Goal: Task Accomplishment & Management: Use online tool/utility

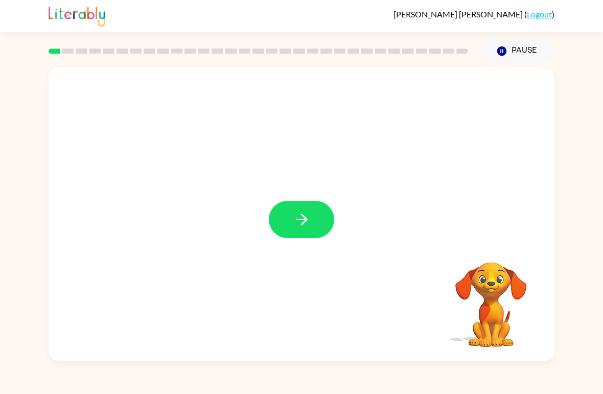
click at [282, 251] on div at bounding box center [302, 213] width 506 height 293
click at [298, 229] on button "button" at bounding box center [301, 219] width 65 height 37
click at [601, 283] on div "Your browser must support playing .mp4 files to use Literably. Please try using…" at bounding box center [301, 212] width 603 height 298
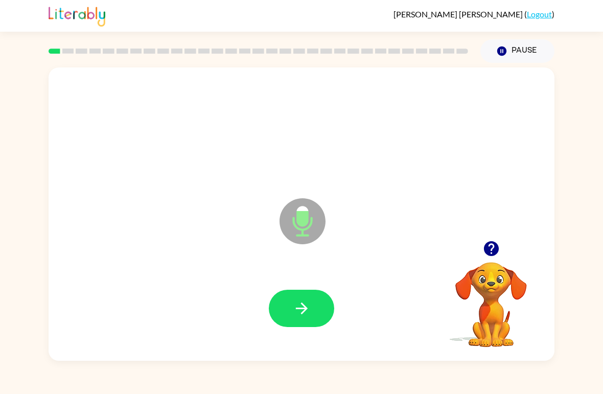
click at [289, 309] on button "button" at bounding box center [301, 308] width 65 height 37
click at [305, 293] on button "button" at bounding box center [301, 308] width 65 height 37
click at [306, 285] on div at bounding box center [301, 309] width 485 height 84
click at [296, 302] on icon "button" at bounding box center [302, 308] width 18 height 18
click at [316, 314] on button "button" at bounding box center [301, 308] width 65 height 37
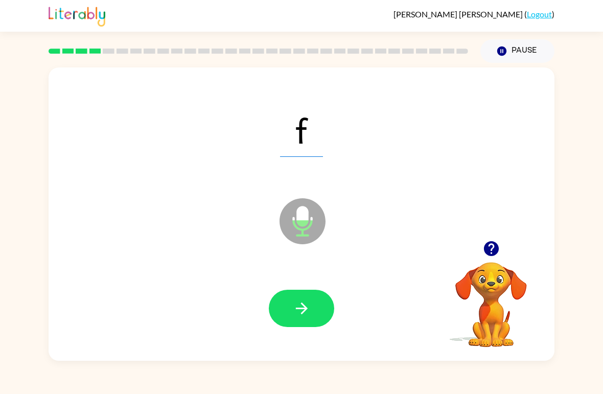
click at [303, 297] on button "button" at bounding box center [301, 308] width 65 height 37
click at [298, 313] on icon "button" at bounding box center [302, 308] width 18 height 18
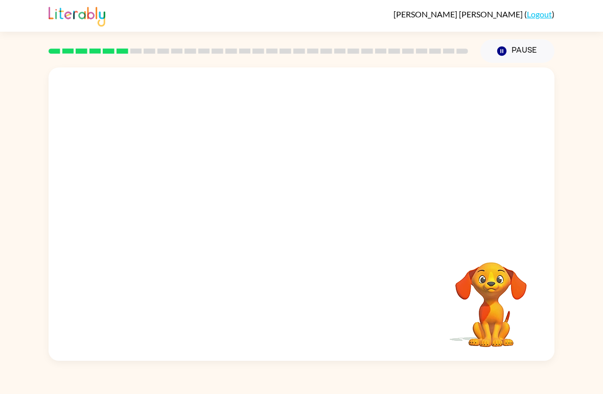
click at [574, 201] on div "Your browser must support playing .mp4 files to use Literably. Please try using…" at bounding box center [301, 212] width 603 height 298
click at [582, 192] on div "Your browser must support playing .mp4 files to use Literably. Please try using…" at bounding box center [301, 212] width 603 height 298
click at [590, 185] on div "Your browser must support playing .mp4 files to use Literably. Please try using…" at bounding box center [301, 212] width 603 height 298
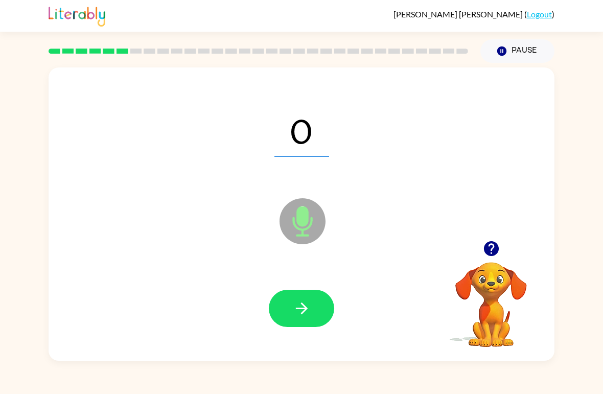
click at [314, 300] on button "button" at bounding box center [301, 308] width 65 height 37
click at [309, 290] on button "button" at bounding box center [301, 308] width 65 height 37
click at [494, 245] on icon "button" at bounding box center [490, 248] width 15 height 15
click at [311, 313] on button "button" at bounding box center [301, 308] width 65 height 37
click at [313, 317] on button "button" at bounding box center [301, 308] width 65 height 37
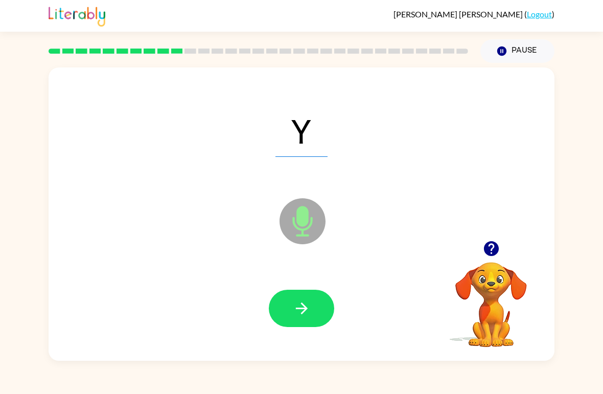
click at [332, 310] on button "button" at bounding box center [301, 308] width 65 height 37
click at [313, 306] on button "button" at bounding box center [301, 308] width 65 height 37
click at [303, 308] on icon "button" at bounding box center [302, 308] width 18 height 18
click at [290, 326] on button "button" at bounding box center [301, 308] width 65 height 37
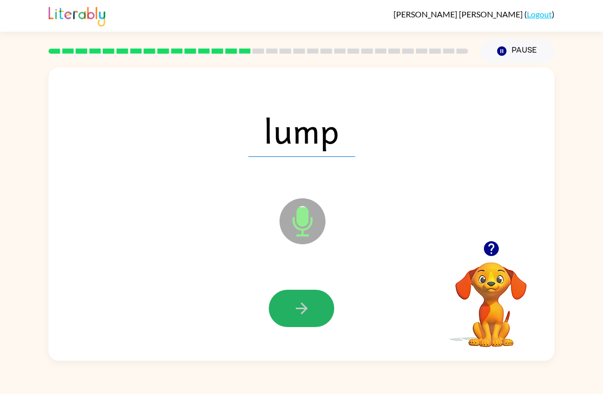
click at [289, 310] on button "button" at bounding box center [301, 308] width 65 height 37
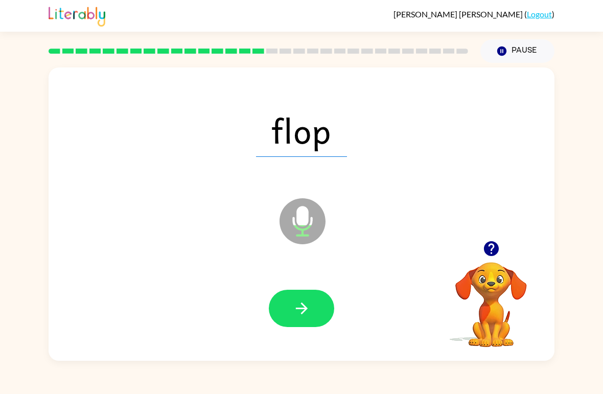
click at [315, 299] on button "button" at bounding box center [301, 308] width 65 height 37
click at [308, 298] on button "button" at bounding box center [301, 308] width 65 height 37
click at [294, 317] on icon "button" at bounding box center [302, 308] width 18 height 18
click at [294, 327] on button "button" at bounding box center [301, 308] width 65 height 37
click at [316, 326] on button "button" at bounding box center [301, 308] width 65 height 37
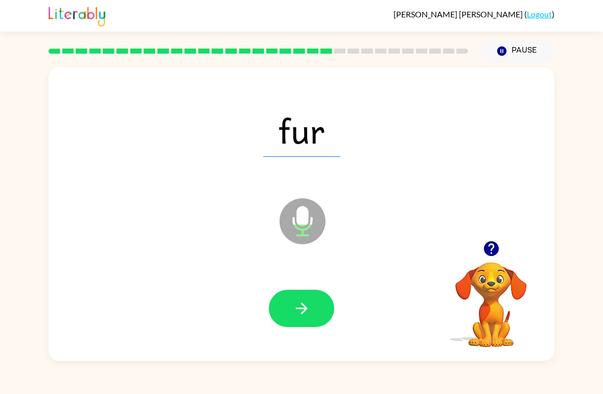
click at [306, 317] on icon "button" at bounding box center [302, 308] width 18 height 18
click at [313, 312] on button "button" at bounding box center [301, 308] width 65 height 37
click at [307, 305] on icon "button" at bounding box center [302, 308] width 18 height 18
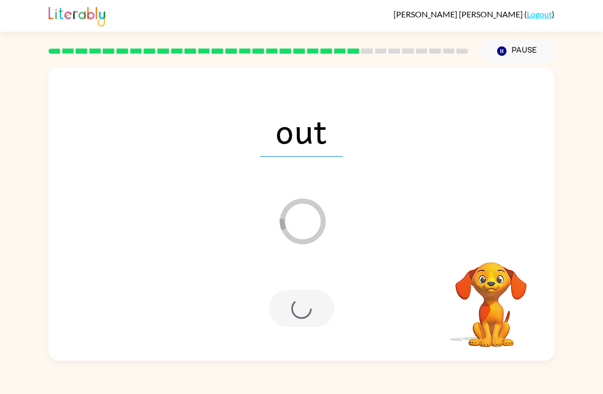
click at [602, 215] on div "out Loader Your response is being sent to our graders Your browser must support…" at bounding box center [301, 212] width 603 height 298
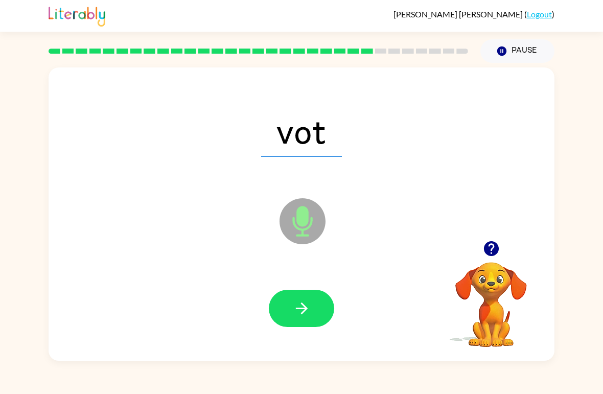
click at [310, 316] on icon "button" at bounding box center [302, 308] width 18 height 18
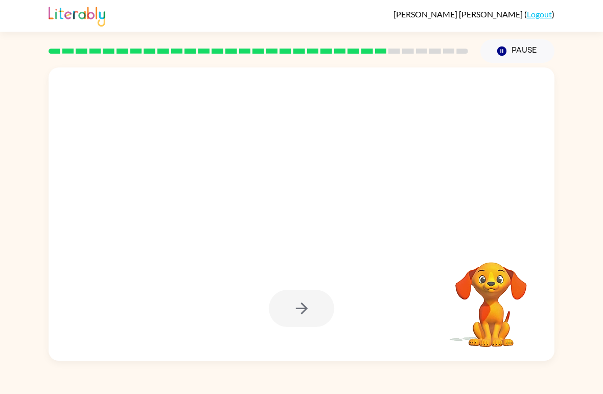
click at [299, 313] on div at bounding box center [301, 308] width 65 height 37
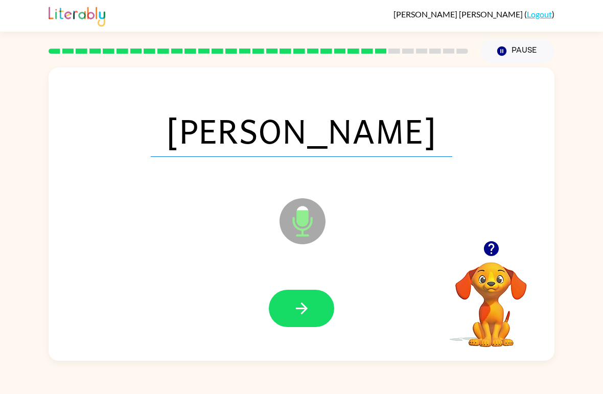
click at [306, 346] on div at bounding box center [301, 309] width 485 height 84
click at [300, 313] on icon "button" at bounding box center [302, 308] width 18 height 18
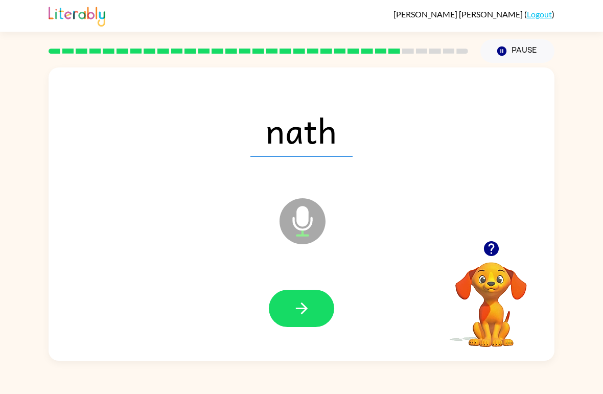
click at [284, 327] on button "button" at bounding box center [301, 308] width 65 height 37
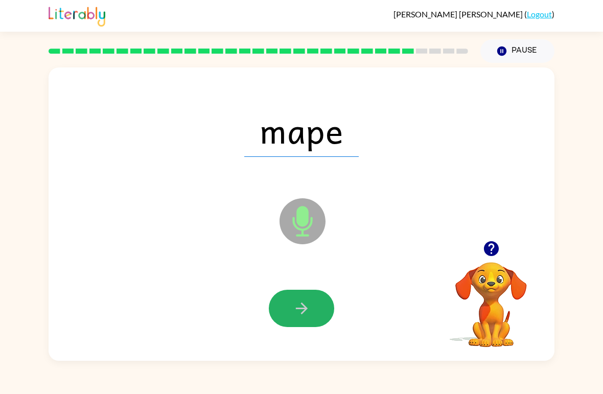
click at [293, 316] on icon "button" at bounding box center [302, 308] width 18 height 18
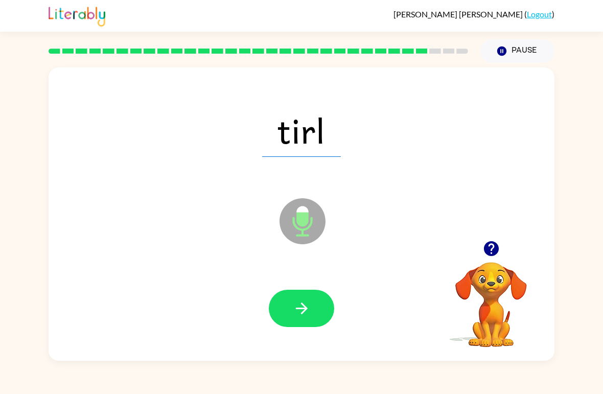
click at [313, 291] on button "button" at bounding box center [301, 308] width 65 height 37
click at [314, 300] on button "button" at bounding box center [301, 308] width 65 height 37
click at [327, 306] on button "button" at bounding box center [301, 308] width 65 height 37
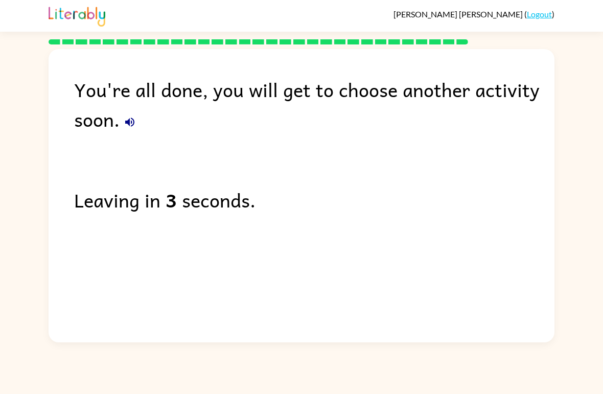
click at [588, 256] on div "You're all done, you will get to choose another activity soon. Leaving in 3 sec…" at bounding box center [301, 193] width 603 height 298
click at [144, 109] on div "You're all done, you will get to choose another activity soon." at bounding box center [314, 104] width 480 height 59
